Goal: Obtain resource: Download file/media

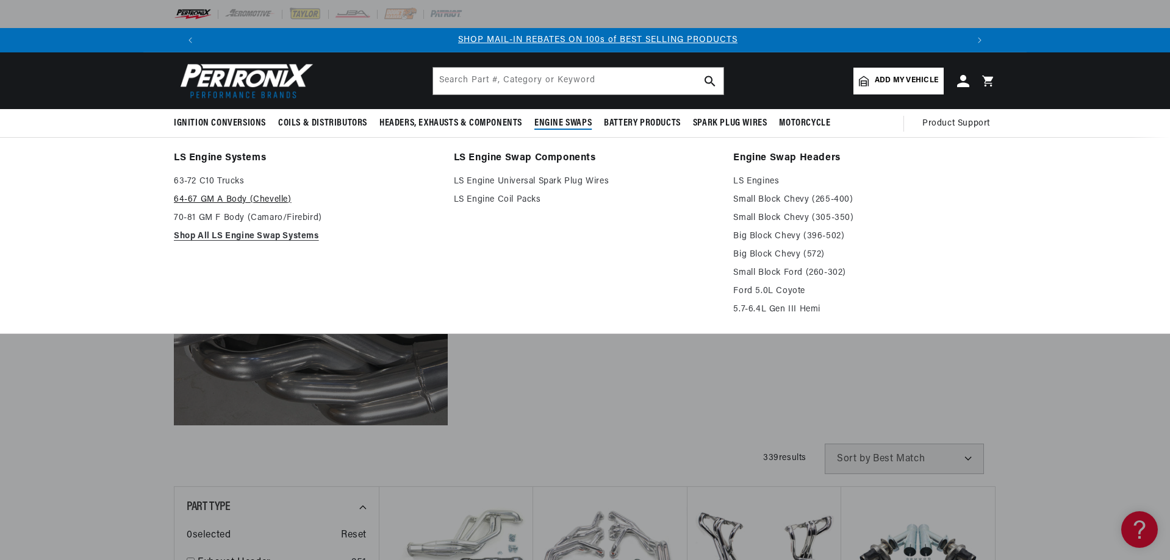
scroll to position [0, 762]
click at [232, 218] on link "70-81 GM F Body (Camaro/Firebird)" at bounding box center [305, 218] width 263 height 15
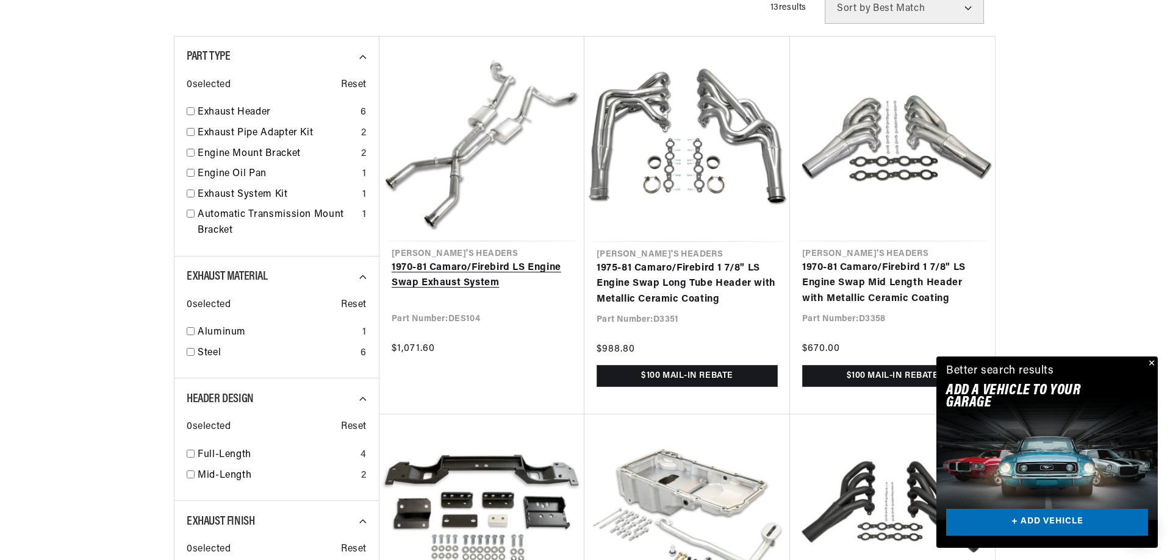
scroll to position [0, 762]
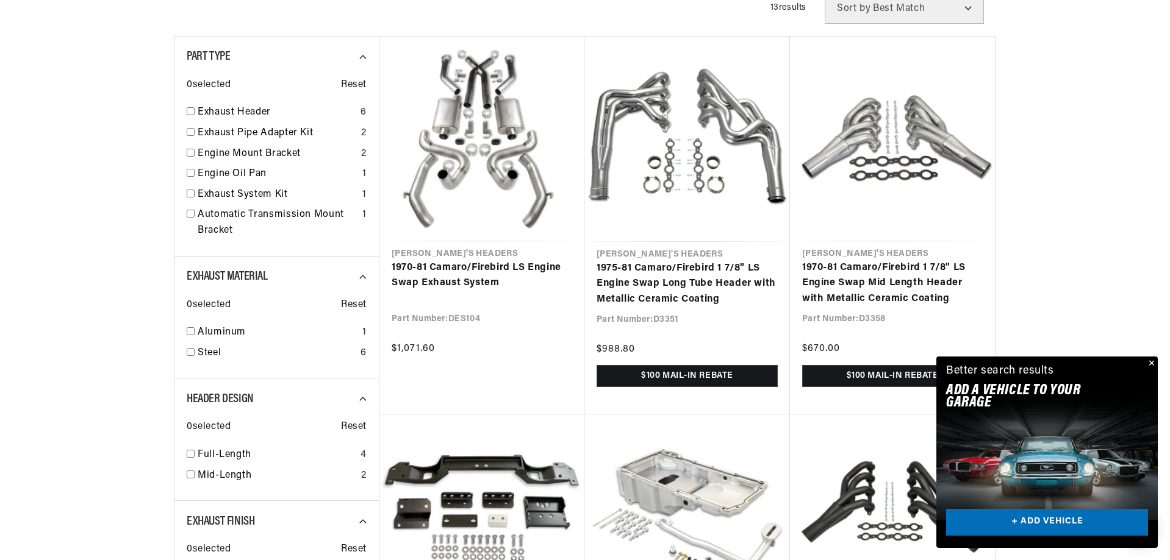
click at [1151, 365] on button "Close" at bounding box center [1150, 364] width 15 height 15
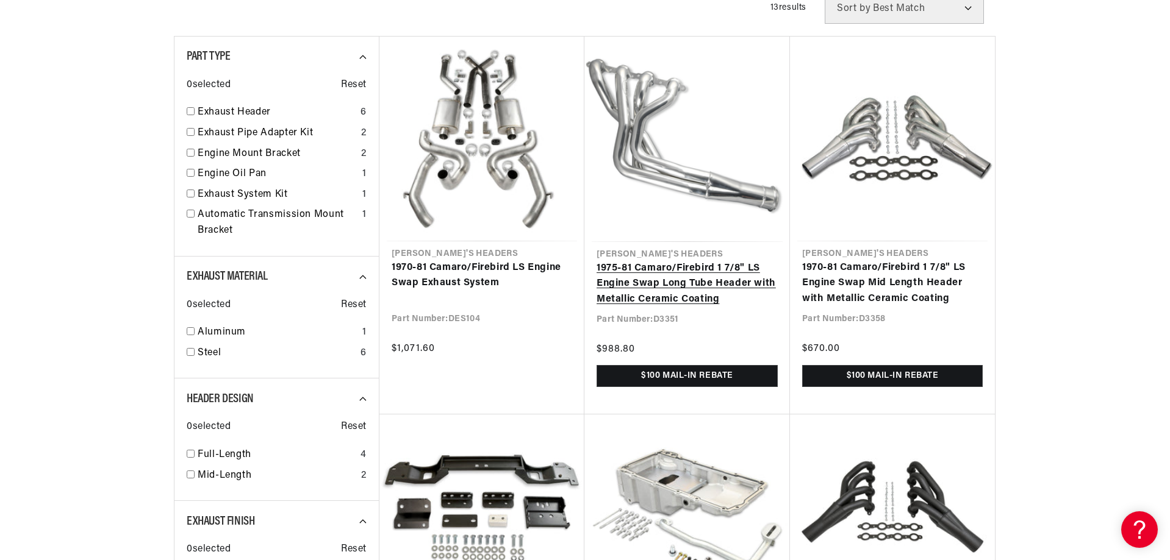
scroll to position [0, 0]
click at [689, 267] on link "1975-81 Camaro/Firebird 1 7/8" LS Engine Swap Long Tube Header with Metallic Ce…" at bounding box center [686, 284] width 181 height 47
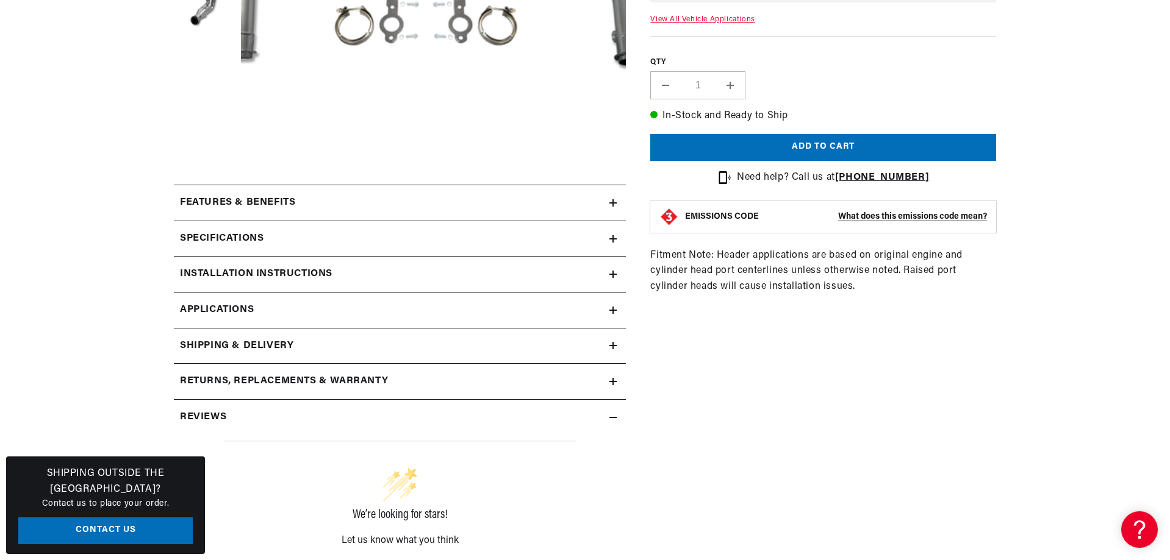
scroll to position [427, 0]
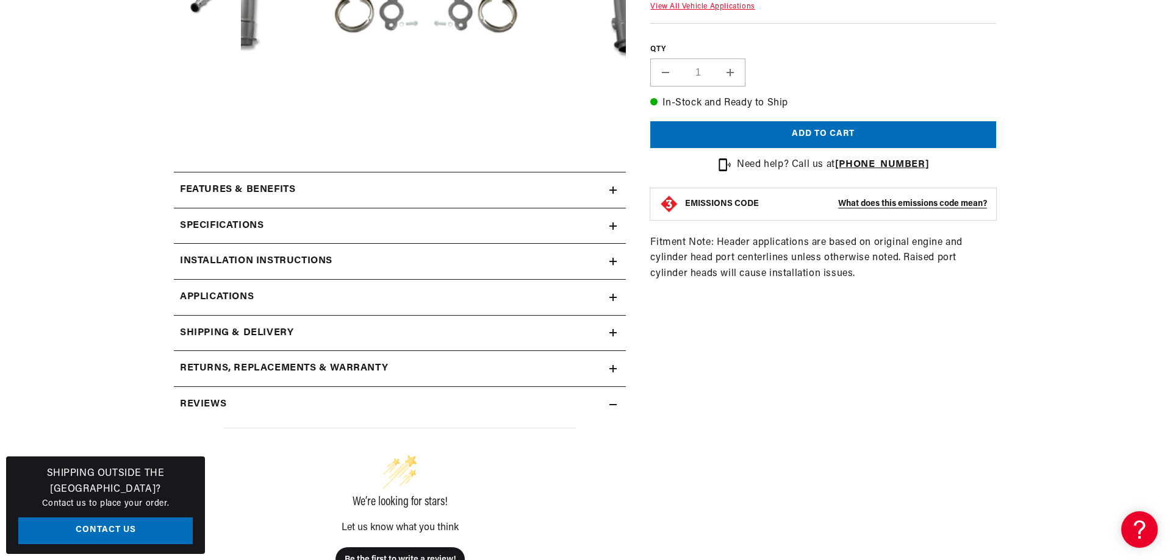
click at [613, 225] on icon at bounding box center [613, 226] width 0 height 7
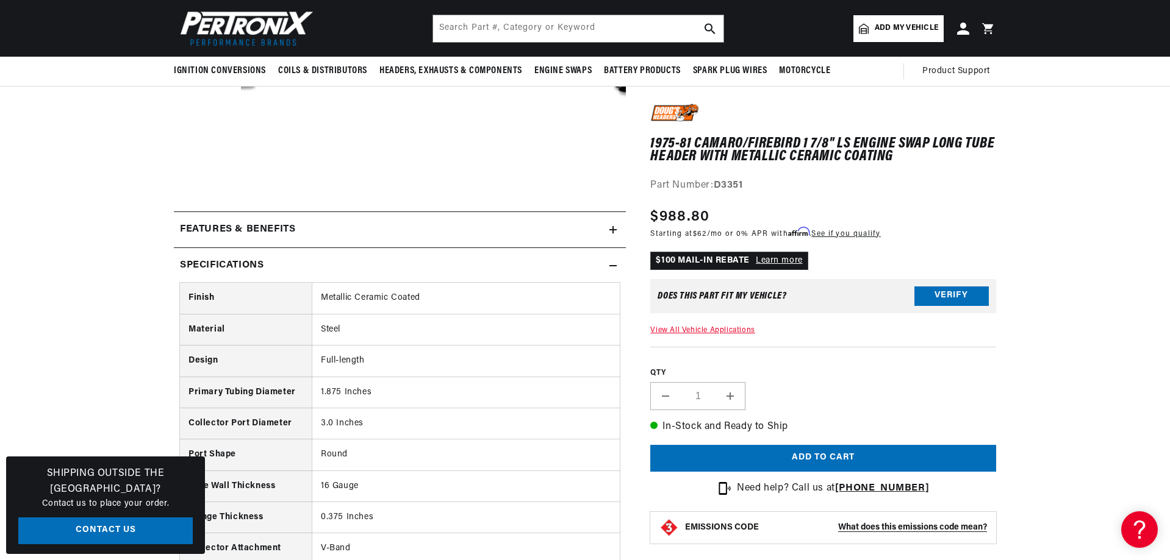
scroll to position [305, 0]
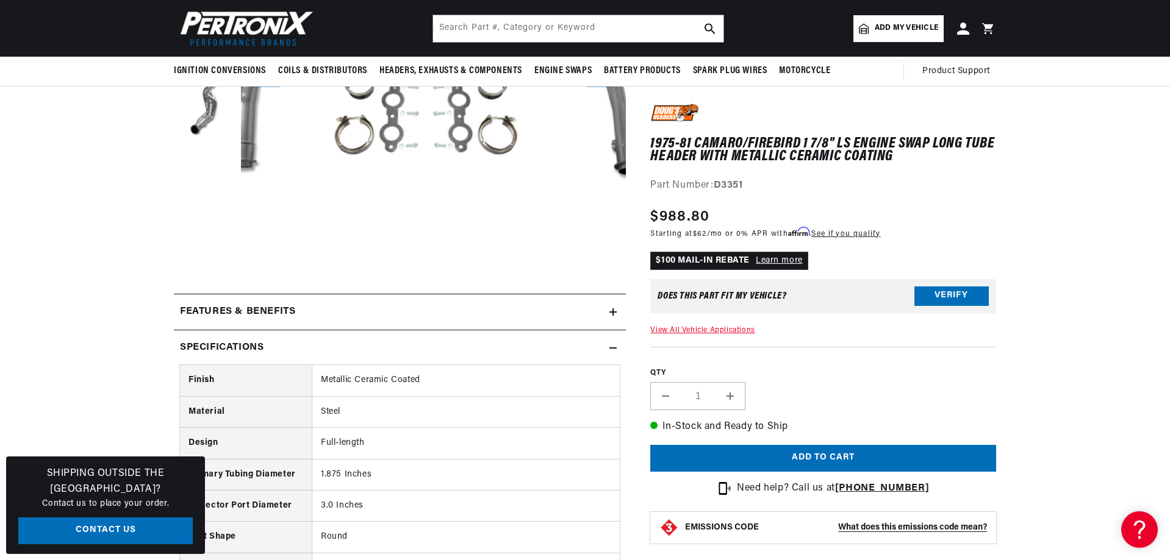
click at [610, 311] on icon at bounding box center [612, 312] width 7 height 7
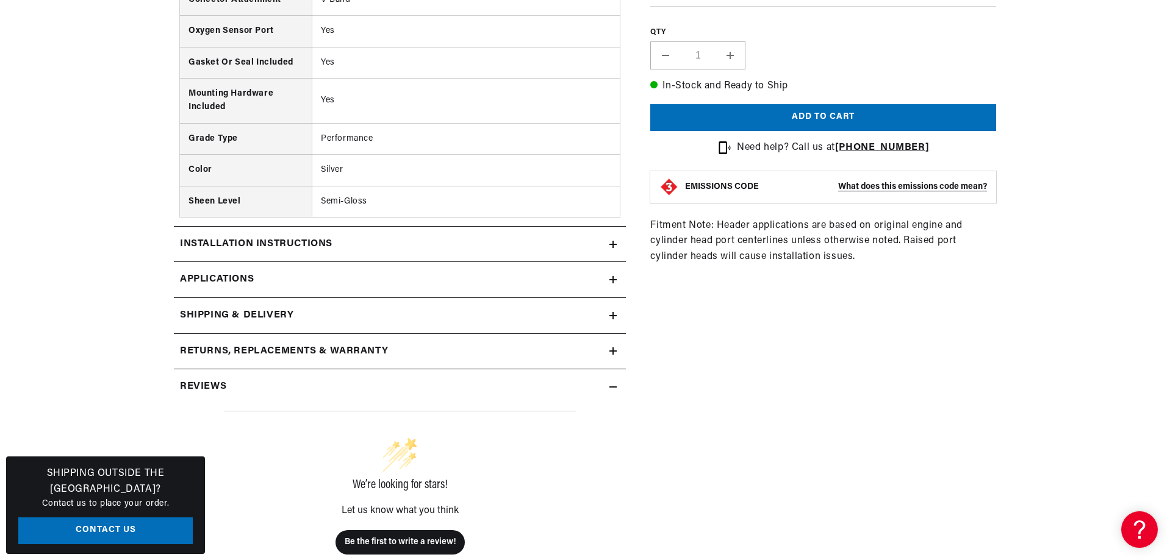
scroll to position [1342, 0]
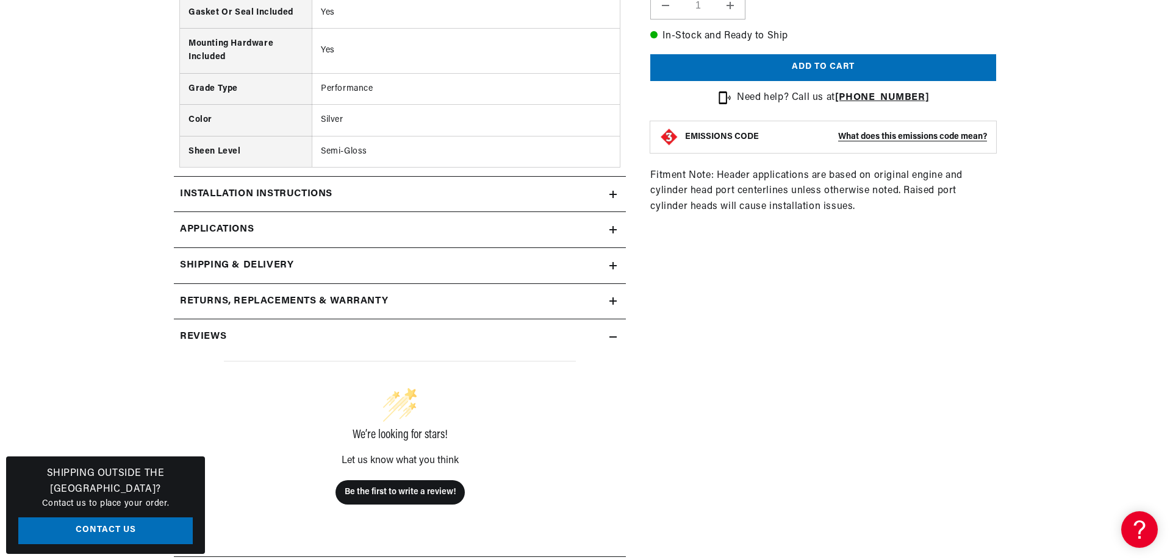
click at [610, 197] on icon at bounding box center [612, 194] width 7 height 7
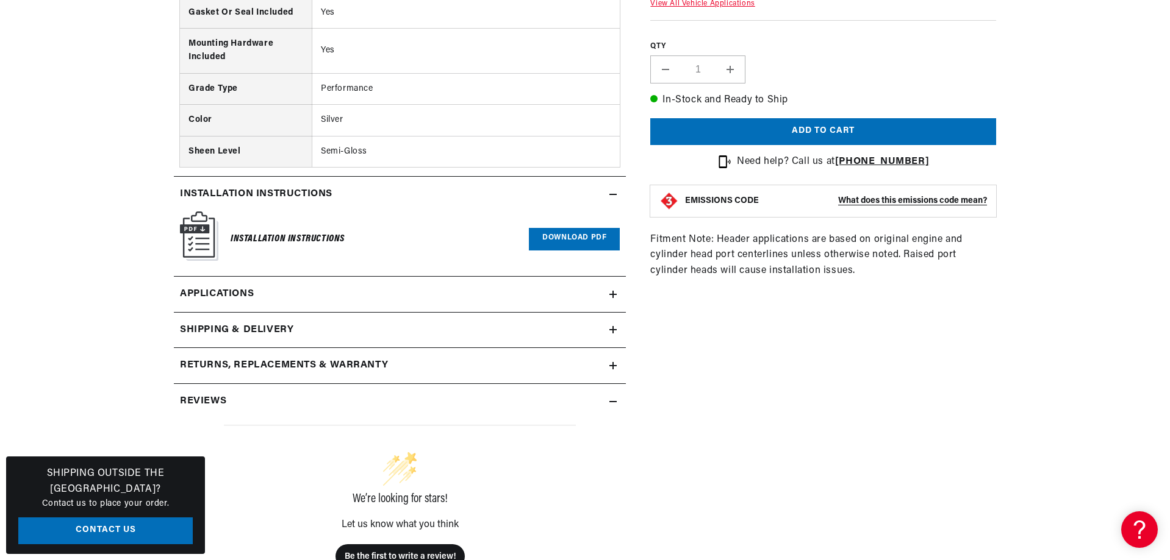
scroll to position [0, 1523]
click at [589, 235] on link "Download PDF" at bounding box center [574, 239] width 91 height 23
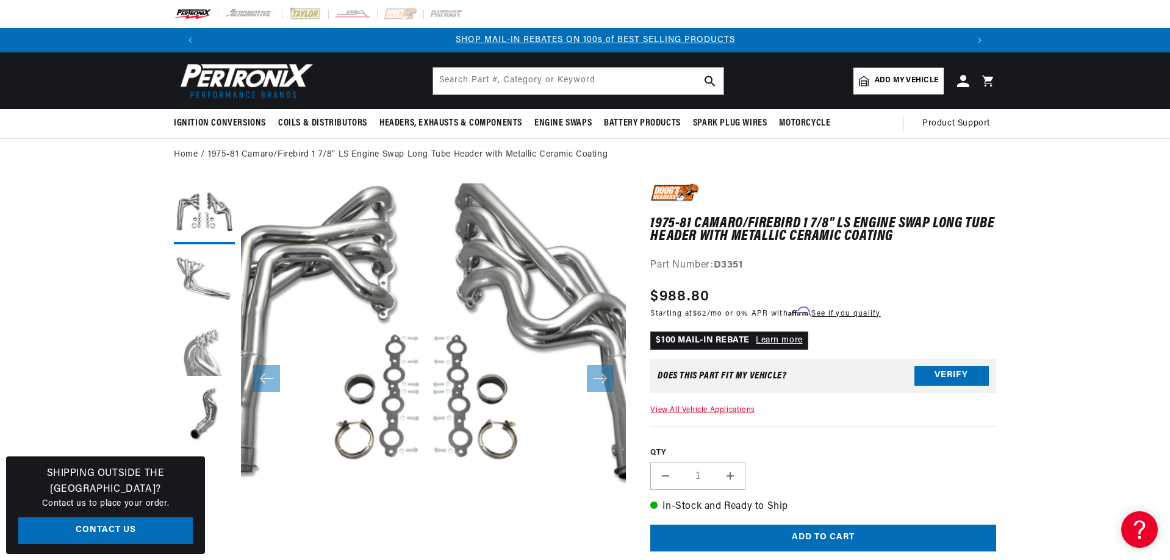
scroll to position [0, 762]
click at [202, 423] on button "Load image 4 in gallery view" at bounding box center [204, 415] width 61 height 61
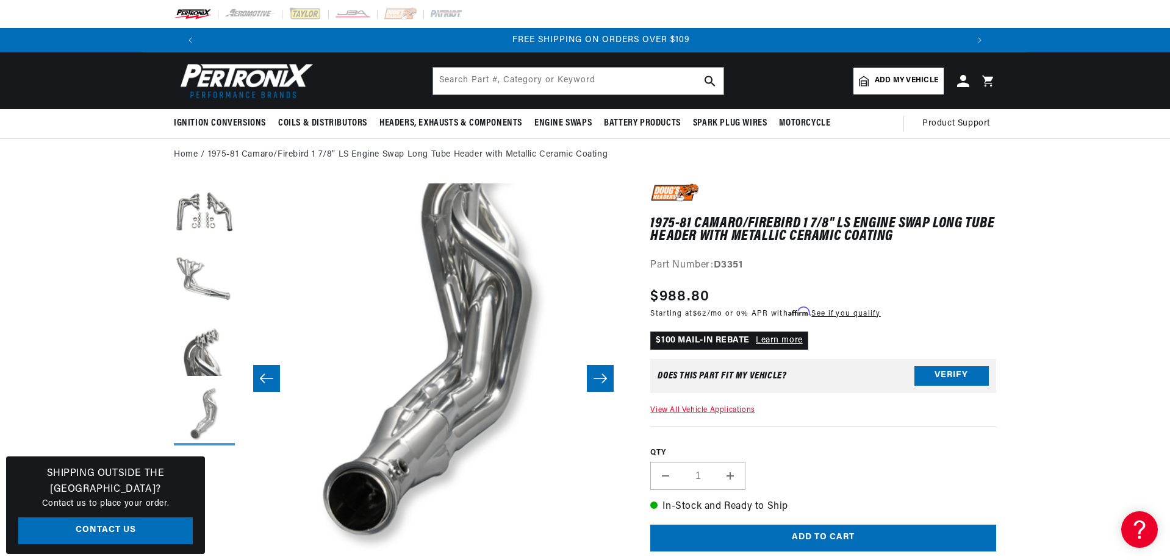
scroll to position [0, 1523]
click at [226, 212] on button "Load image 1 in gallery view" at bounding box center [204, 214] width 61 height 61
